Goal: Task Accomplishment & Management: Manage account settings

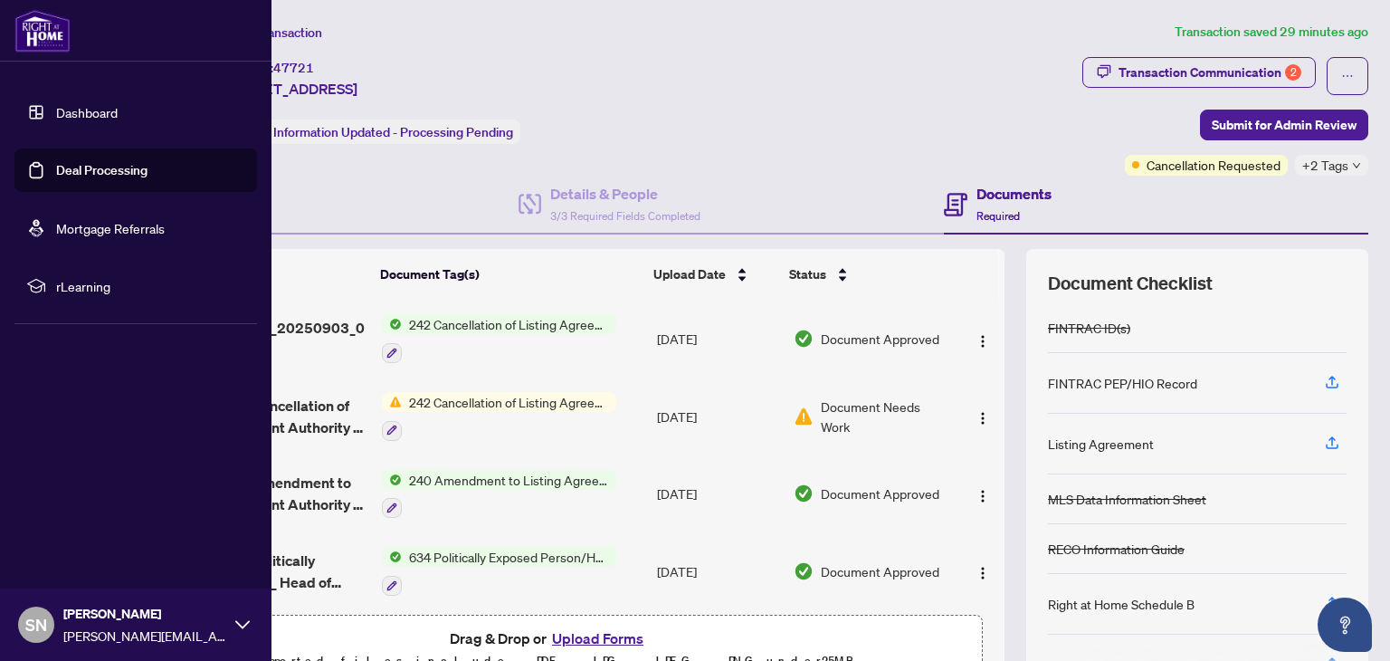
click at [63, 111] on link "Dashboard" at bounding box center [87, 112] width 62 height 16
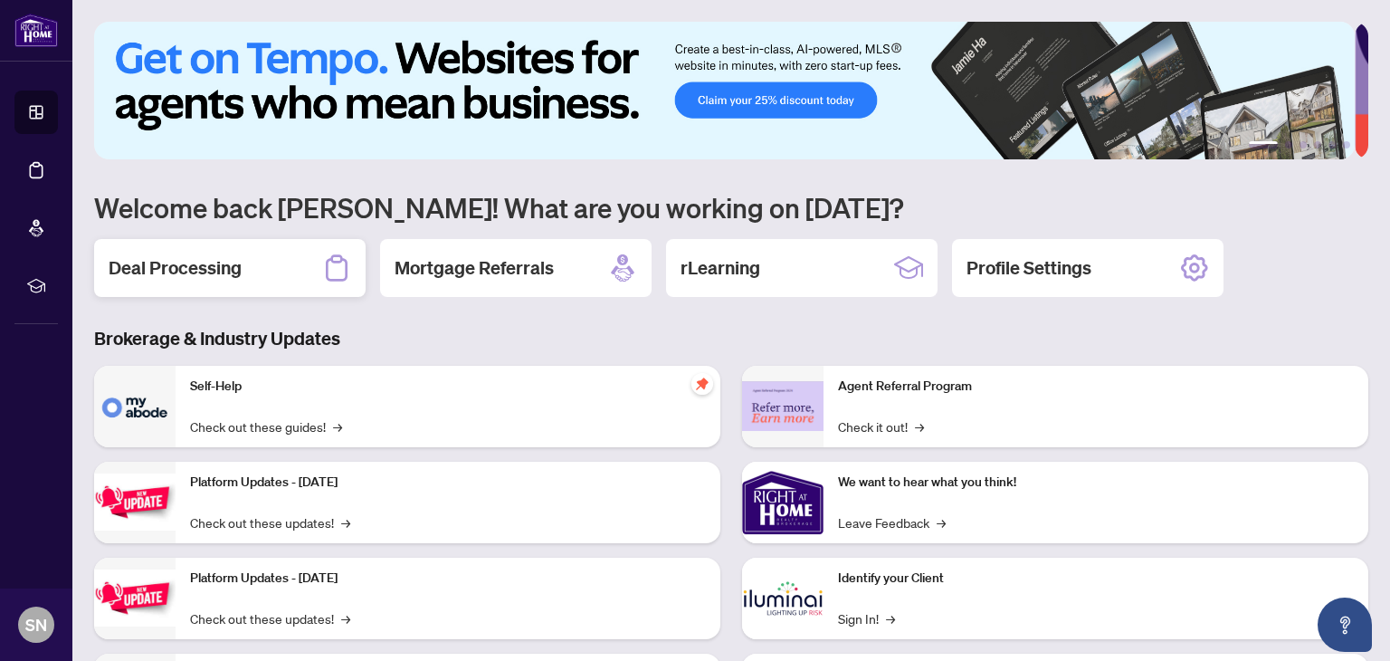
click at [185, 273] on h2 "Deal Processing" at bounding box center [175, 267] width 133 height 25
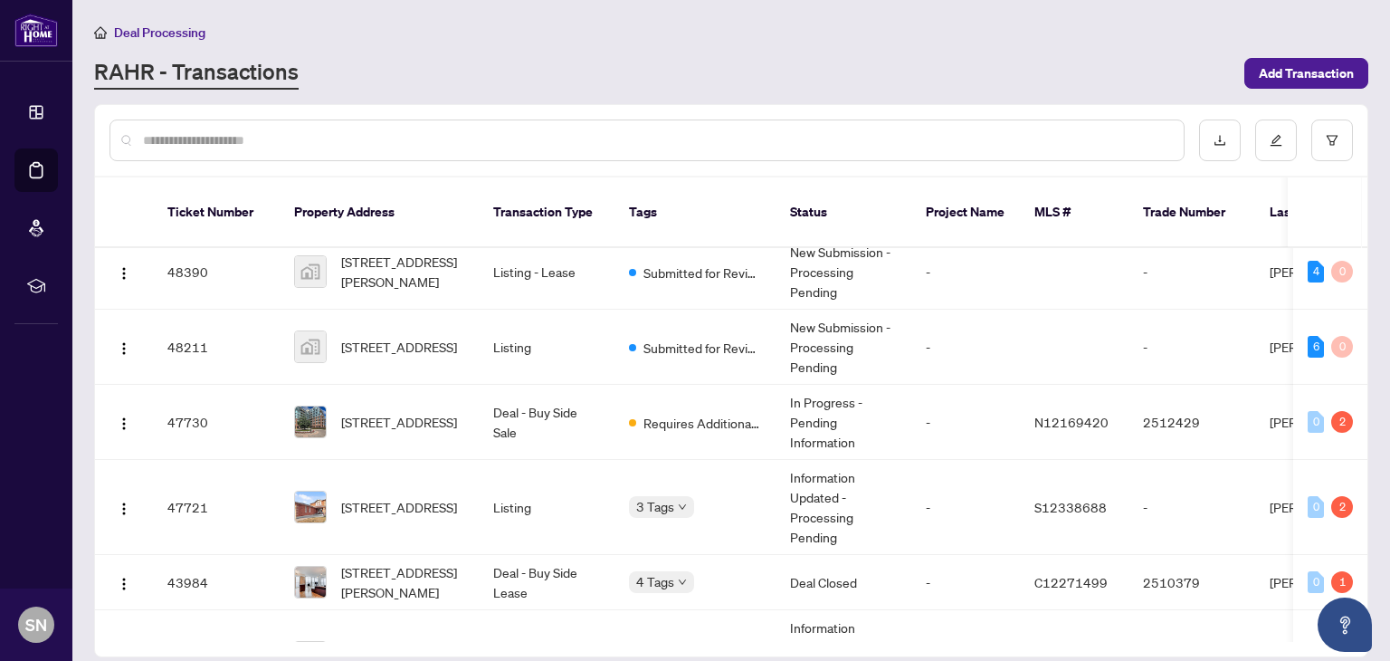
scroll to position [516, 0]
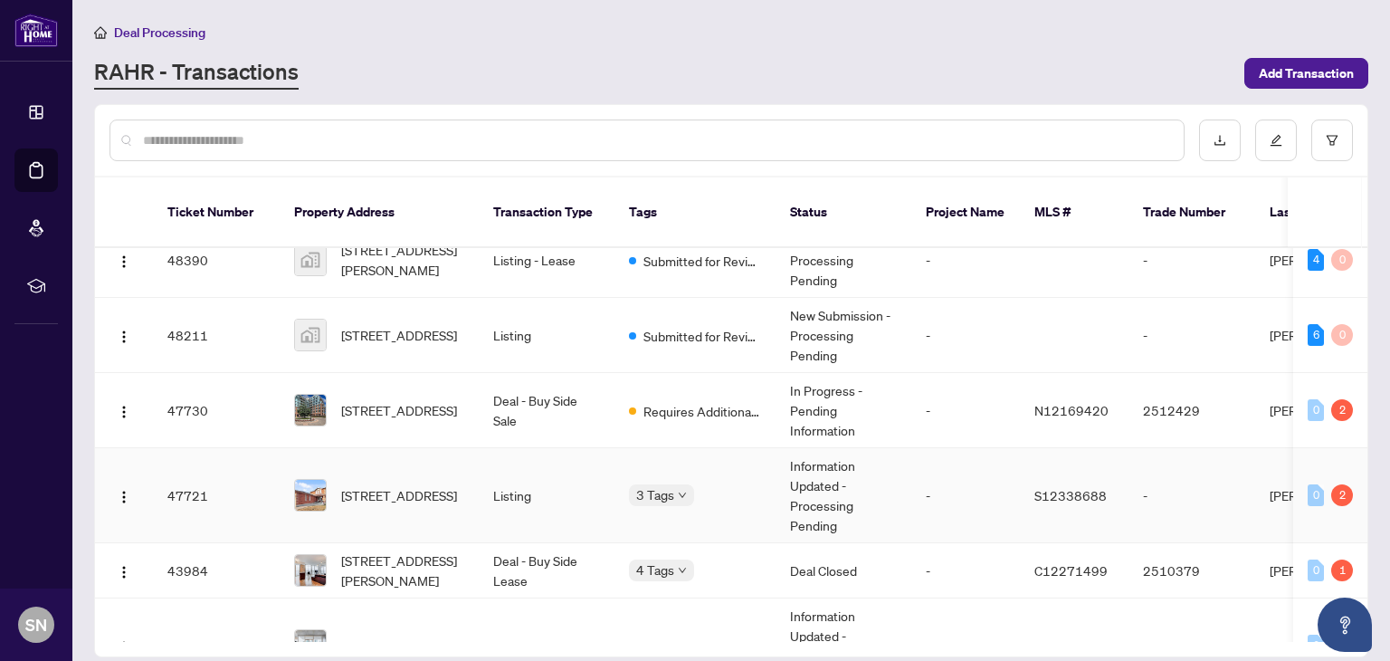
click at [392, 485] on span "[STREET_ADDRESS]" at bounding box center [399, 495] width 116 height 20
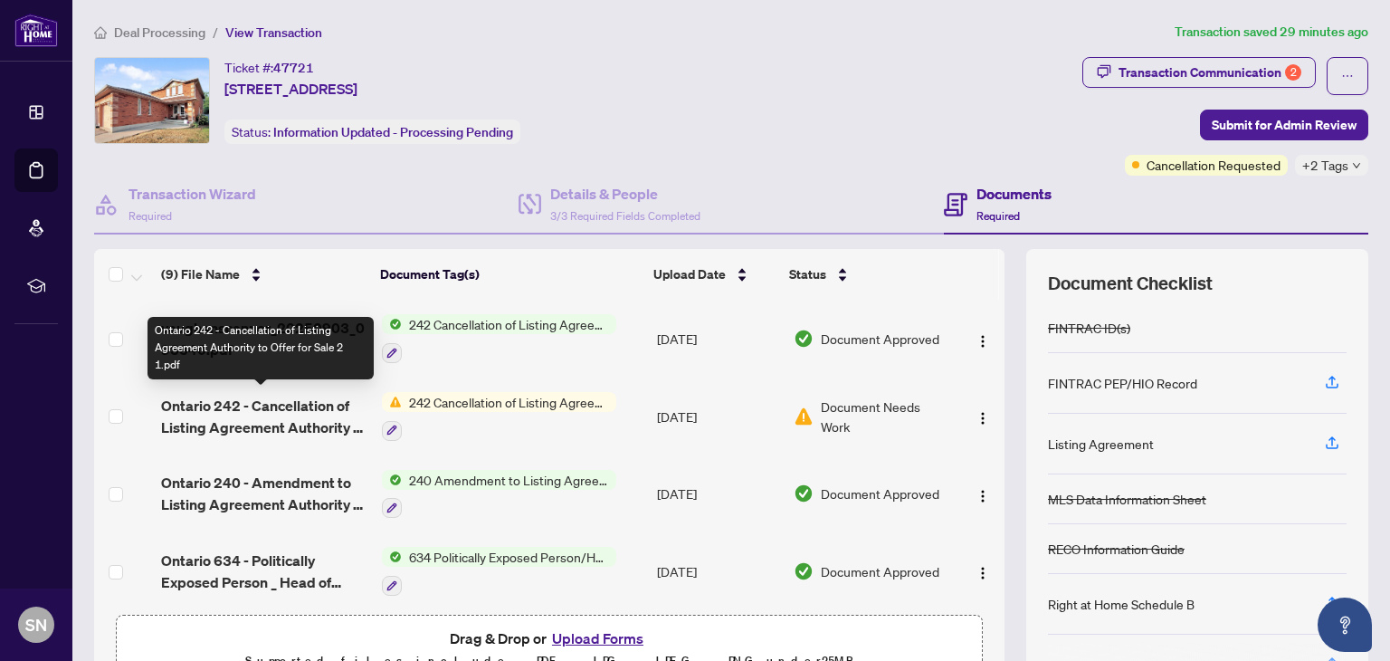
click at [336, 411] on span "Ontario 242 - Cancellation of Listing Agreement Authority to Offer for Sale 2 1…" at bounding box center [263, 416] width 205 height 43
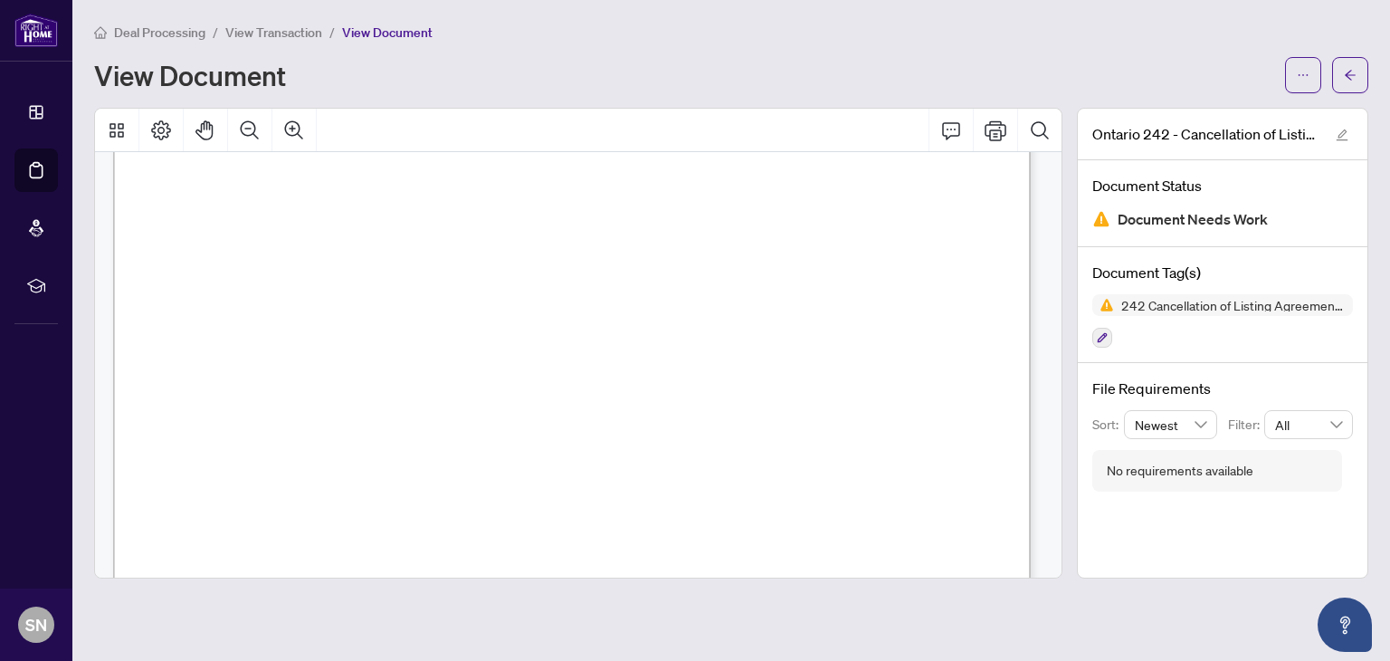
scroll to position [62, 0]
click at [1354, 81] on icon "arrow-left" at bounding box center [1350, 75] width 13 height 13
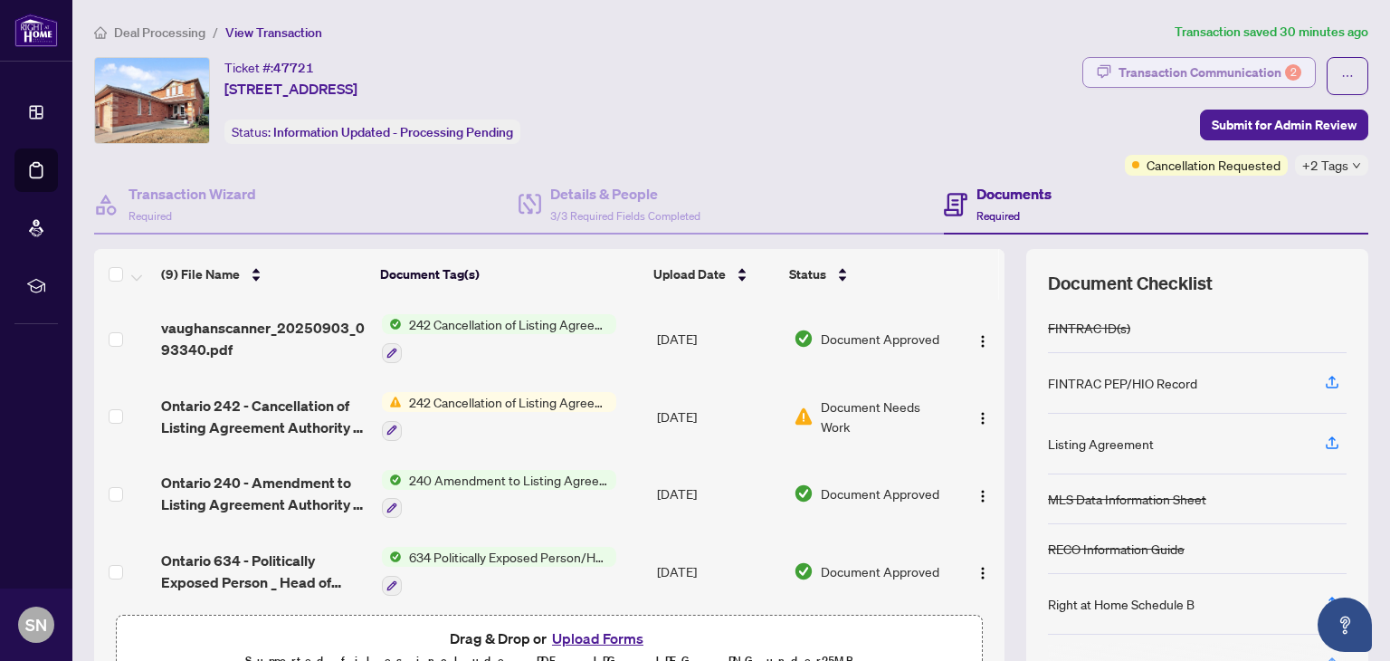
click at [1180, 72] on div "Transaction Communication 2" at bounding box center [1210, 72] width 183 height 29
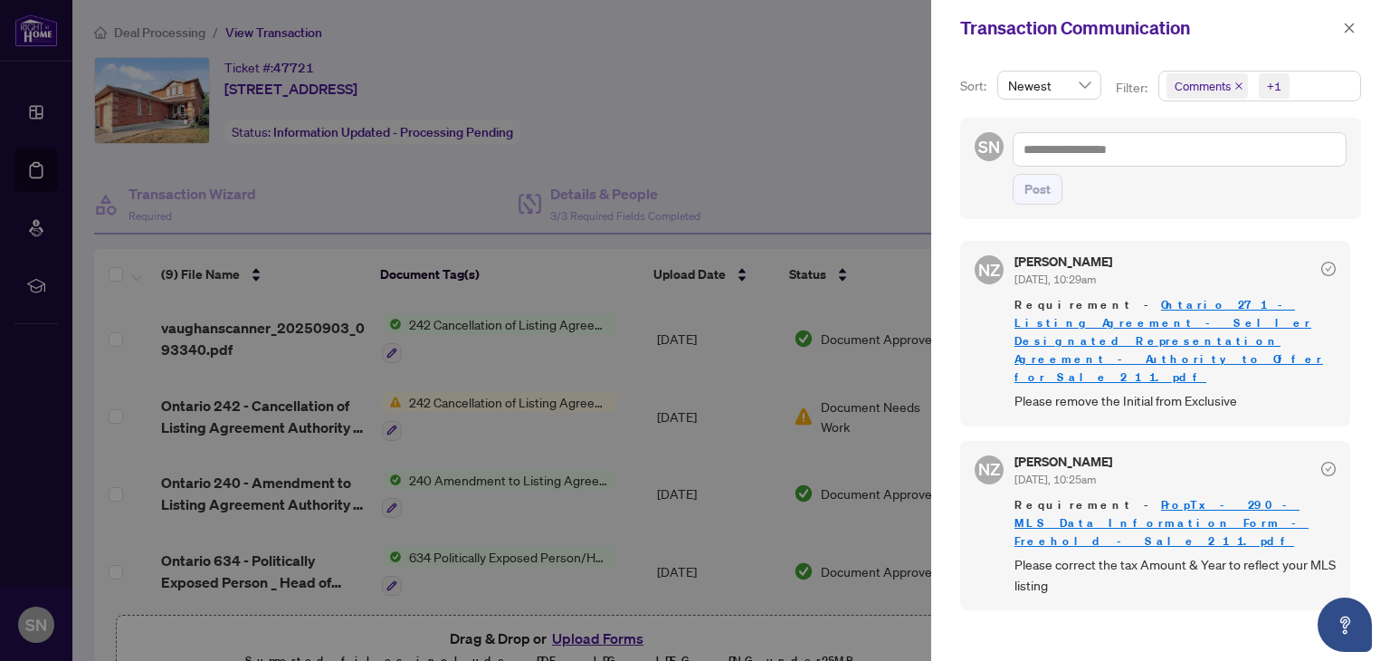
click at [825, 120] on div at bounding box center [695, 330] width 1390 height 661
click at [1349, 29] on icon "close" at bounding box center [1350, 28] width 10 height 10
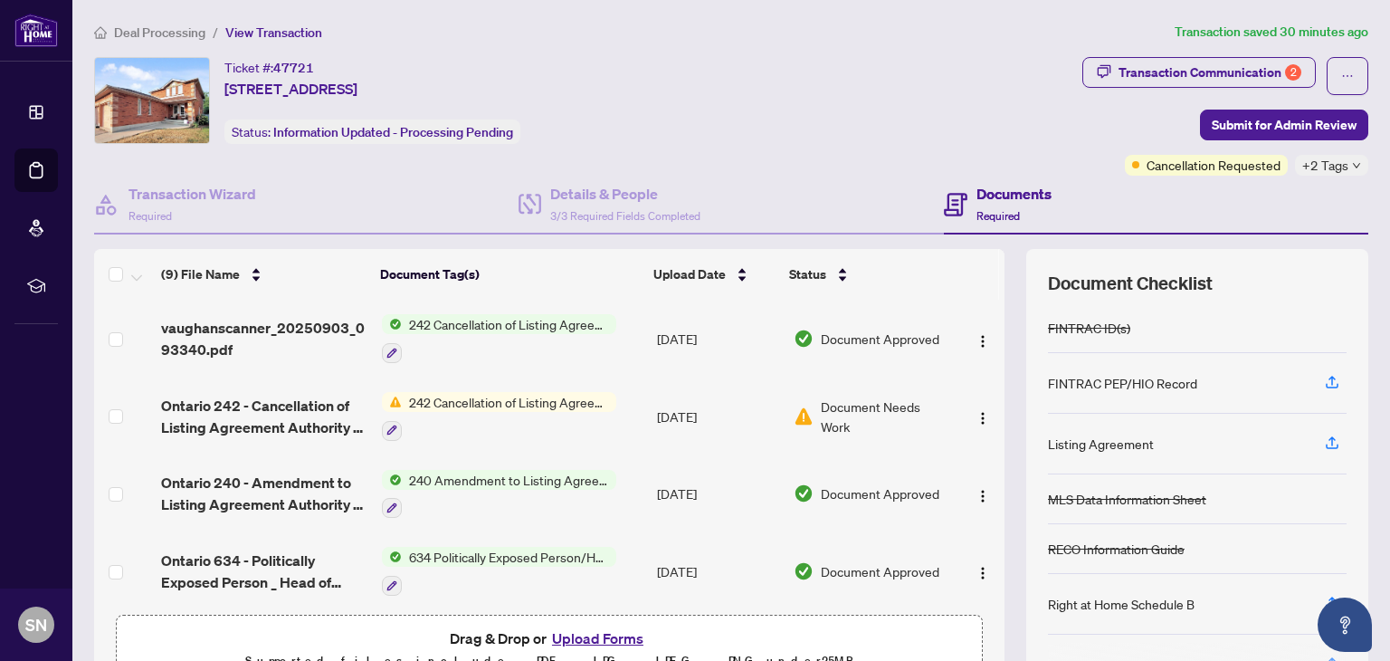
drag, startPoint x: 985, startPoint y: 381, endPoint x: 982, endPoint y: 471, distance: 89.6
click at [982, 471] on tbody "vaughanscanner_20250903_093340.pdf 242 Cancellation of Listing Agreement - Auth…" at bounding box center [549, 649] width 911 height 698
click at [180, 324] on span "vaughanscanner_20250903_093340.pdf" at bounding box center [263, 338] width 205 height 43
